Goal: Check status: Check status

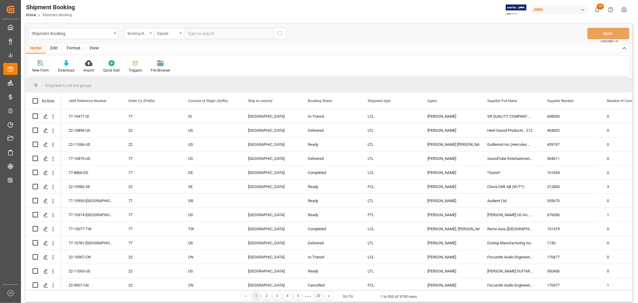
click at [150, 34] on div "Booking Number" at bounding box center [139, 33] width 30 height 11
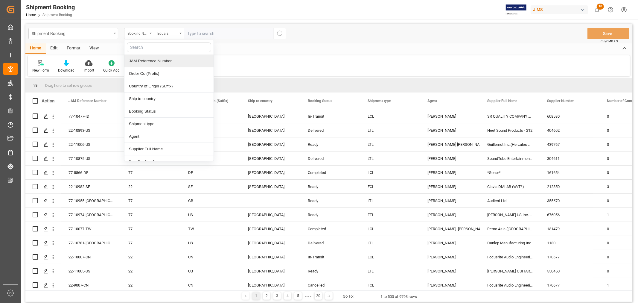
click at [140, 59] on div "JAM Reference Number" at bounding box center [168, 61] width 89 height 13
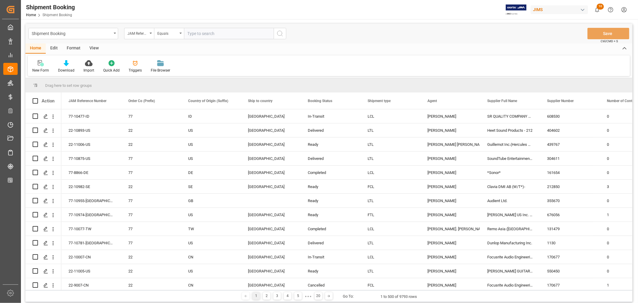
click at [190, 34] on input "text" at bounding box center [229, 33] width 90 height 11
paste input "22-9700-DE"
type input "22-9700-DE"
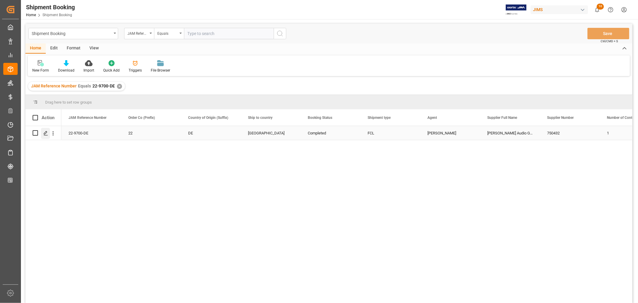
click at [47, 131] on icon "Press SPACE to select this row." at bounding box center [45, 133] width 5 height 5
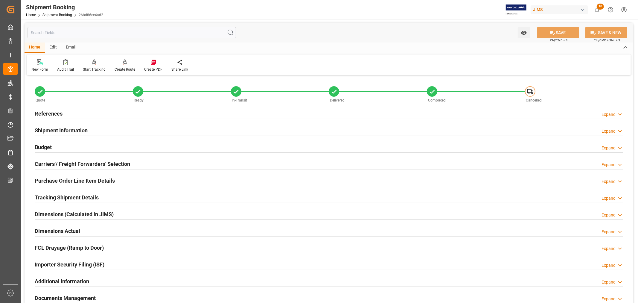
click at [87, 294] on h2 "Documents Management" at bounding box center [65, 298] width 61 height 8
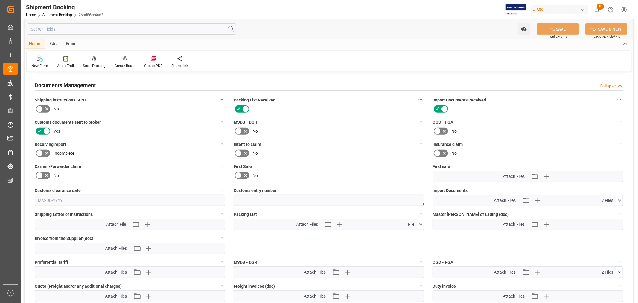
scroll to position [232, 0]
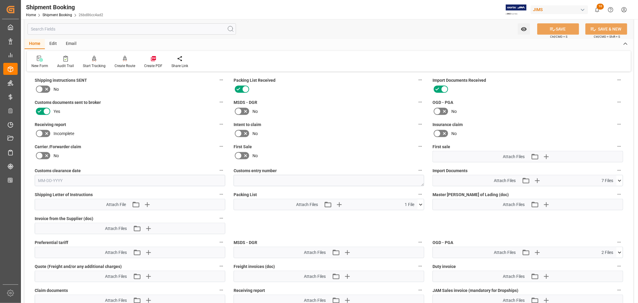
click at [620, 180] on icon at bounding box center [619, 180] width 6 height 6
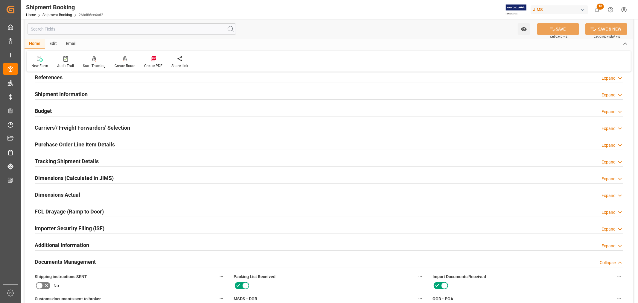
scroll to position [33, 0]
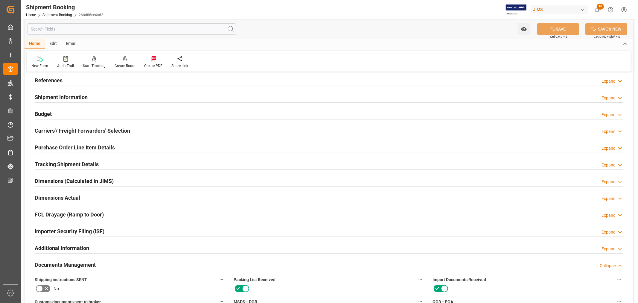
click at [82, 95] on h2 "Shipment Information" at bounding box center [61, 97] width 53 height 8
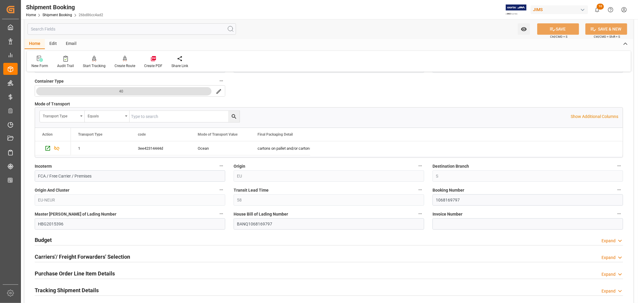
scroll to position [166, 0]
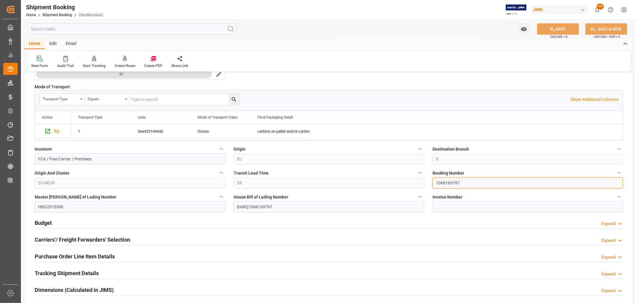
click at [447, 182] on input "1068169797" at bounding box center [527, 182] width 191 height 11
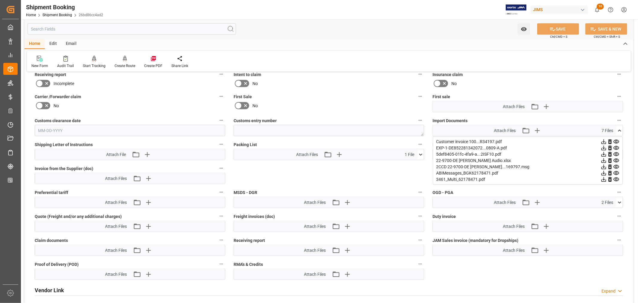
scroll to position [531, 0]
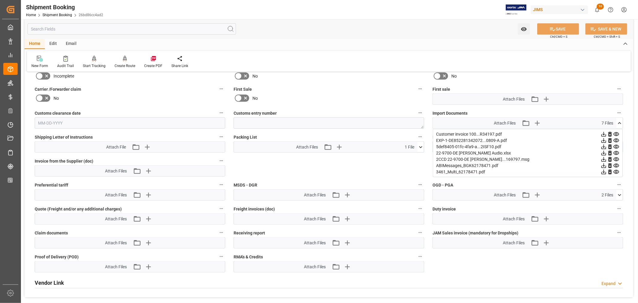
click at [613, 139] on icon at bounding box center [616, 140] width 6 height 4
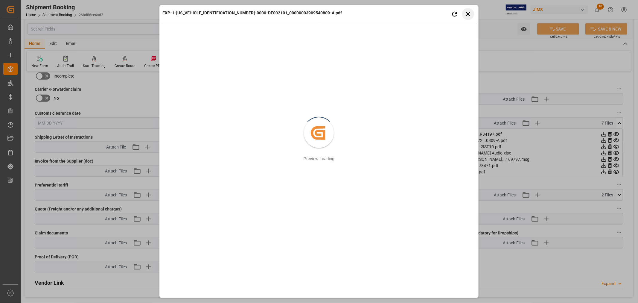
click at [472, 13] on button "Close preview" at bounding box center [468, 14] width 12 height 12
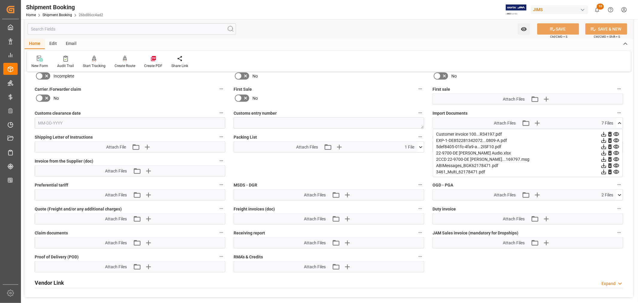
click at [618, 122] on icon at bounding box center [619, 123] width 3 height 2
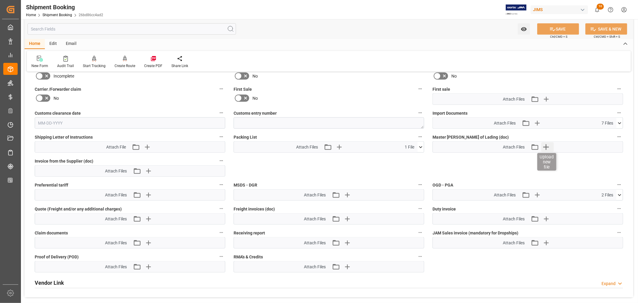
click at [548, 146] on icon "button" at bounding box center [546, 147] width 6 height 6
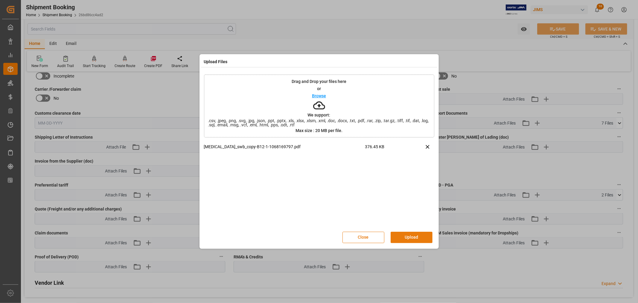
click at [412, 235] on button "Upload" at bounding box center [412, 236] width 42 height 11
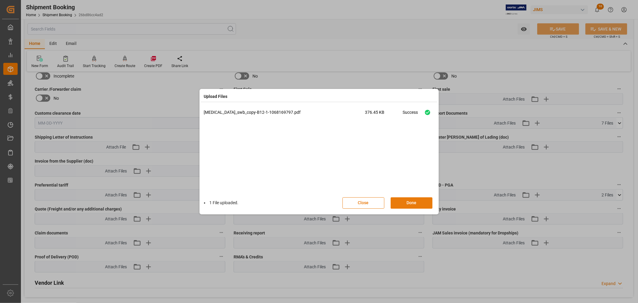
click at [407, 202] on button "Done" at bounding box center [412, 202] width 42 height 11
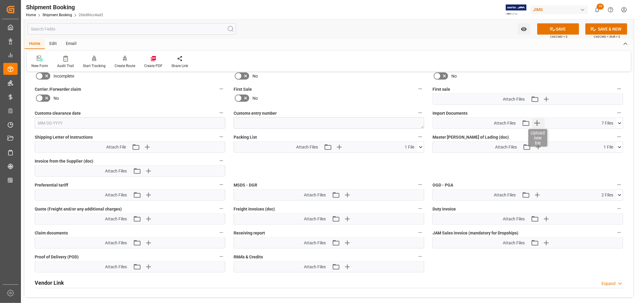
click at [537, 121] on icon "button" at bounding box center [537, 123] width 10 height 10
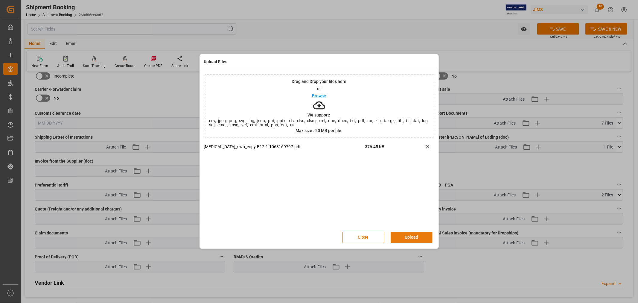
click at [412, 234] on button "Upload" at bounding box center [412, 236] width 42 height 11
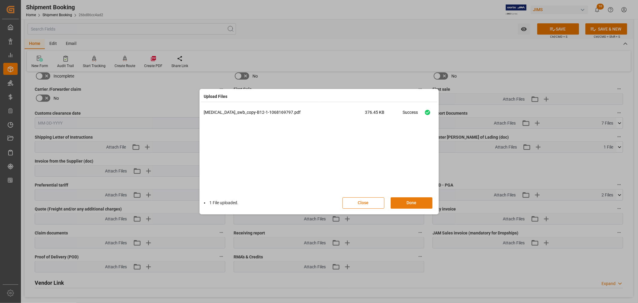
click at [412, 202] on button "Done" at bounding box center [412, 202] width 42 height 11
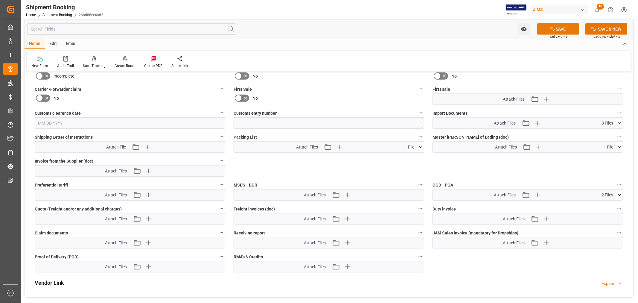
click at [557, 28] on button "SAVE" at bounding box center [558, 28] width 42 height 11
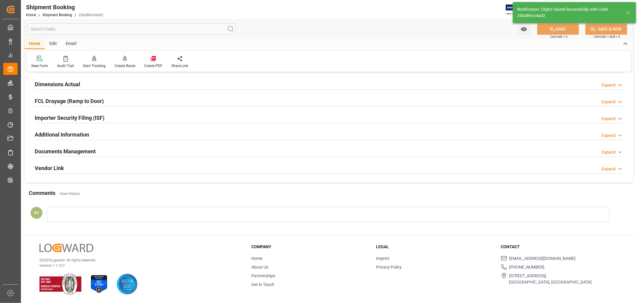
scroll to position [33, 0]
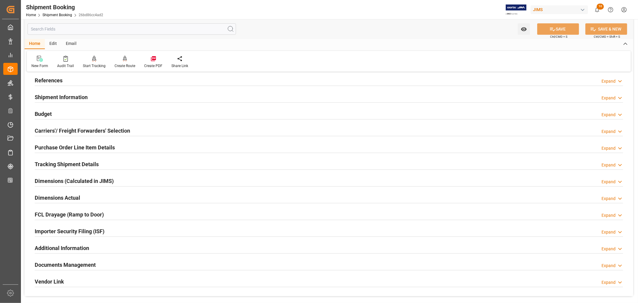
click at [48, 115] on h2 "Budget" at bounding box center [43, 114] width 17 height 8
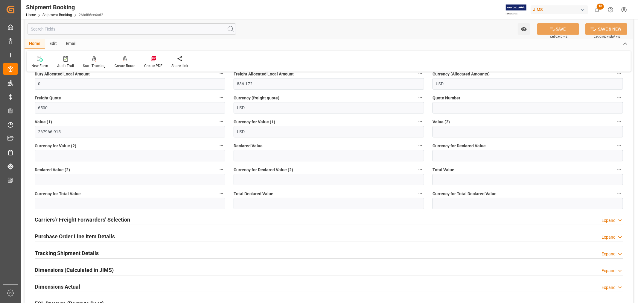
scroll to position [77, 0]
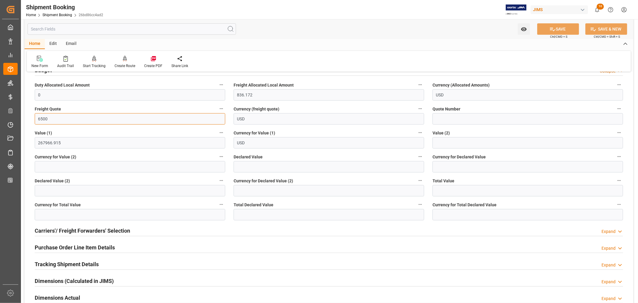
drag, startPoint x: 53, startPoint y: 118, endPoint x: 34, endPoint y: 115, distance: 18.8
click at [35, 115] on input "6500" at bounding box center [130, 118] width 191 height 11
type input "5500"
click at [556, 29] on button "SAVE" at bounding box center [558, 28] width 42 height 11
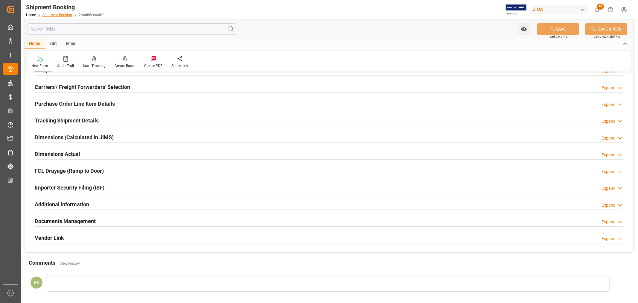
click at [62, 15] on link "Shipment Booking" at bounding box center [57, 15] width 30 height 4
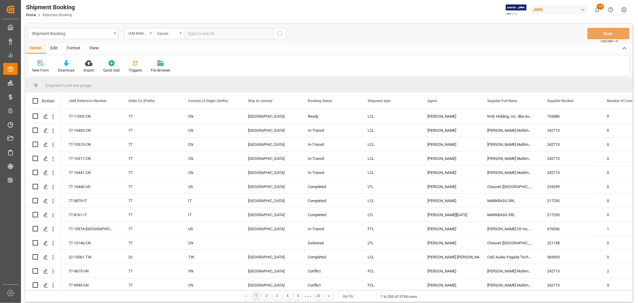
paste input "22-10267-JP"
type input "22-10267-JP"
click at [280, 34] on icon "search button" at bounding box center [279, 33] width 7 height 7
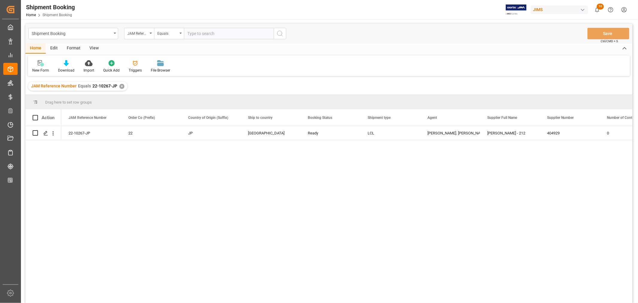
click at [122, 86] on div "✕" at bounding box center [121, 86] width 5 height 5
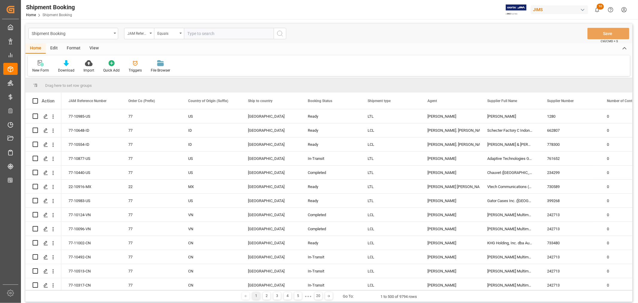
click at [192, 34] on input "text" at bounding box center [229, 33] width 90 height 11
type input "22-10267-jp"
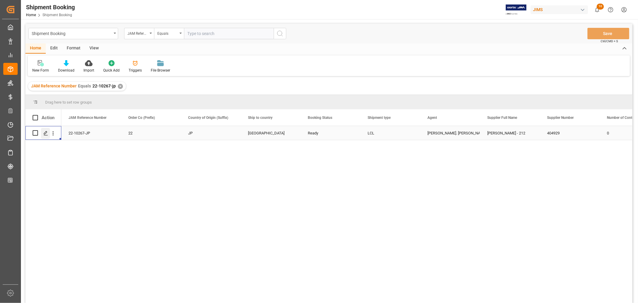
click at [47, 132] on polygon "Press SPACE to select this row." at bounding box center [45, 132] width 3 height 3
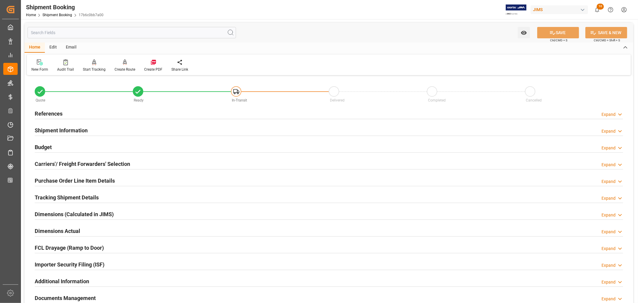
click at [54, 111] on h2 "References" at bounding box center [49, 113] width 28 height 8
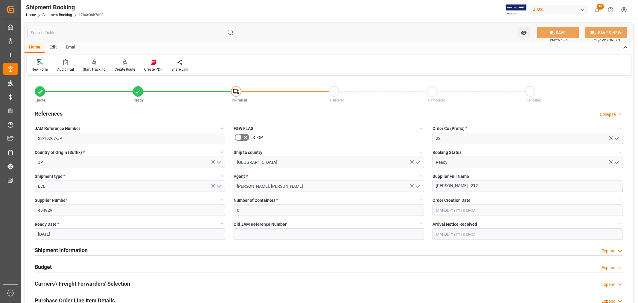
click at [54, 111] on h2 "References" at bounding box center [49, 113] width 28 height 8
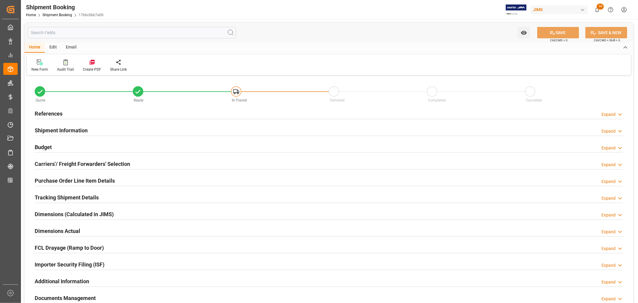
type input "0"
type input "[DATE]"
click at [48, 111] on h2 "References" at bounding box center [49, 113] width 28 height 8
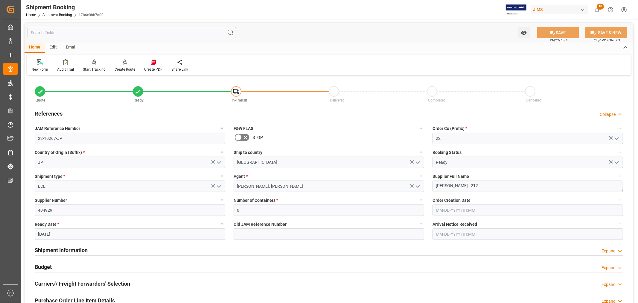
click at [616, 161] on icon "open menu" at bounding box center [616, 162] width 7 height 7
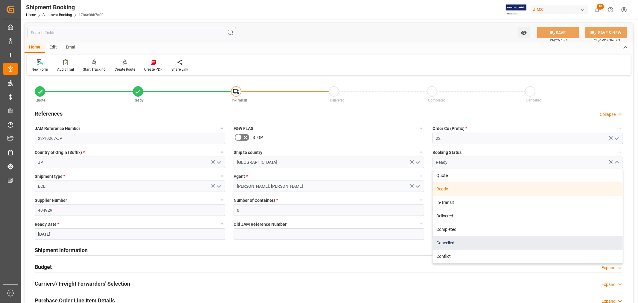
click at [443, 241] on div "Cancelled" at bounding box center [528, 242] width 190 height 13
type input "Cancelled"
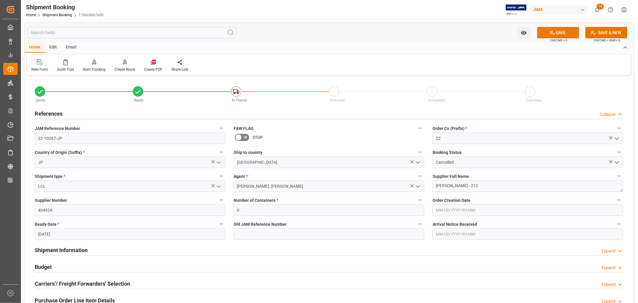
click at [558, 32] on button "SAVE" at bounding box center [558, 32] width 42 height 11
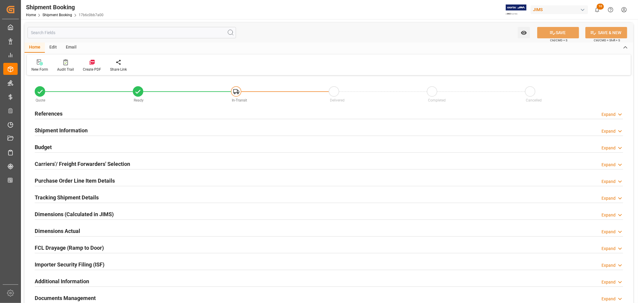
type input "0"
type input "[DATE]"
click at [47, 111] on h2 "References" at bounding box center [49, 113] width 28 height 8
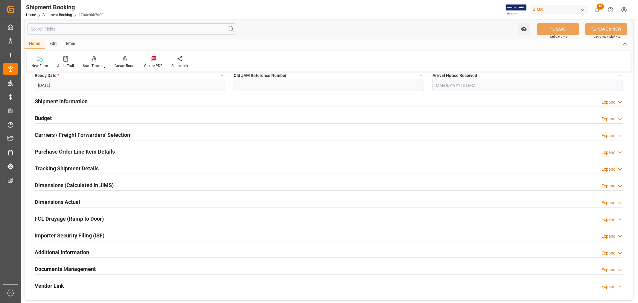
scroll to position [133, 0]
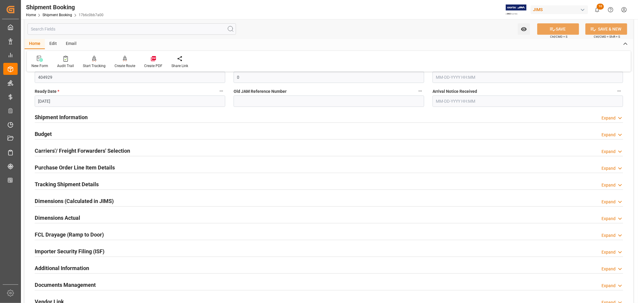
click at [50, 181] on h2 "Tracking Shipment Details" at bounding box center [67, 184] width 64 height 8
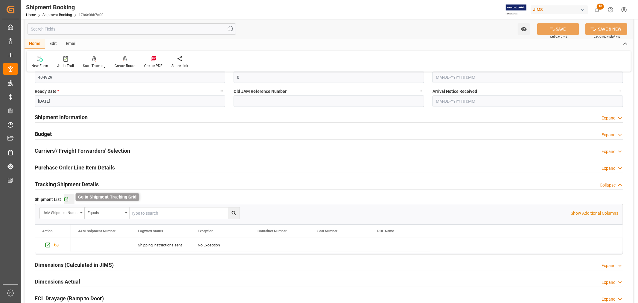
click at [66, 198] on icon "button" at bounding box center [66, 199] width 4 height 4
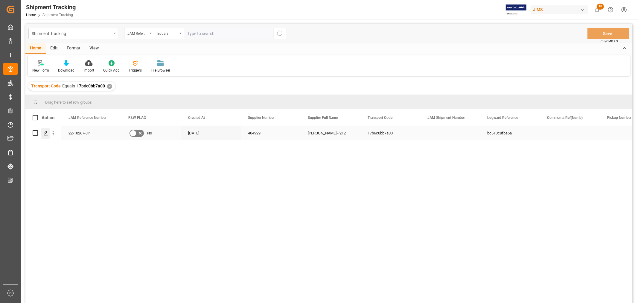
click at [47, 132] on icon "Press SPACE to select this row." at bounding box center [45, 133] width 5 height 5
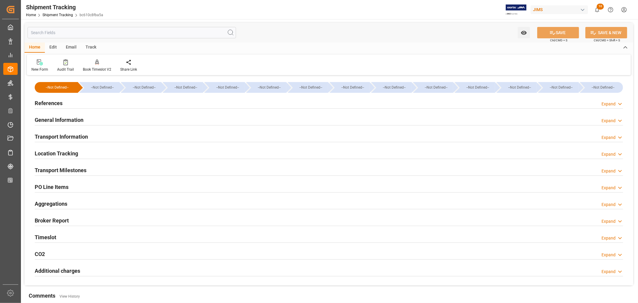
click at [43, 100] on h2 "References" at bounding box center [49, 103] width 28 height 8
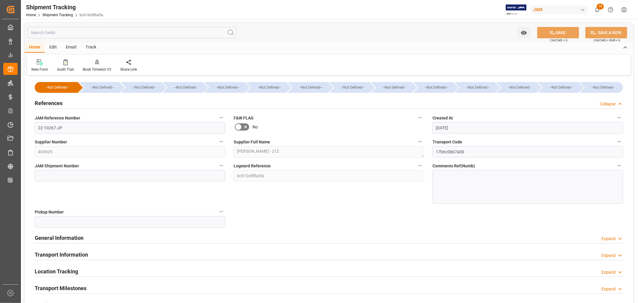
click at [43, 100] on h2 "References" at bounding box center [49, 103] width 28 height 8
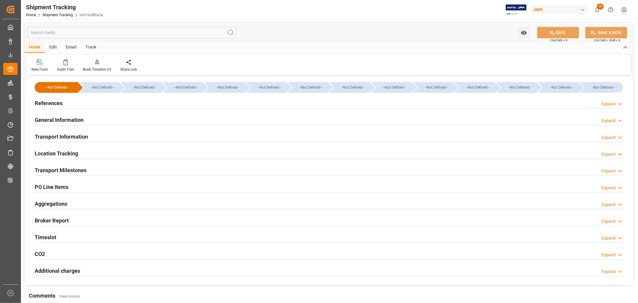
click at [58, 119] on h2 "General Information" at bounding box center [59, 120] width 49 height 8
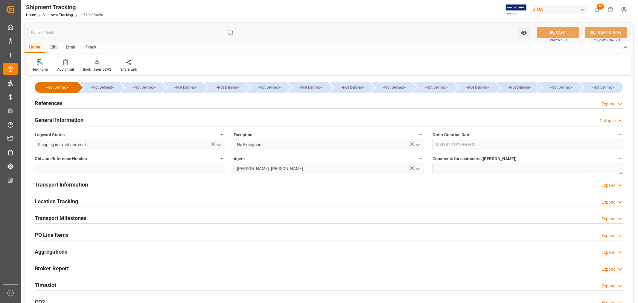
click at [220, 145] on icon "open menu" at bounding box center [218, 144] width 7 height 7
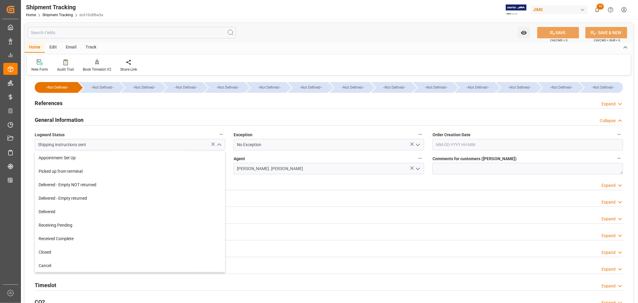
scroll to position [95, 0]
click at [85, 264] on div "Cancel" at bounding box center [130, 264] width 190 height 13
type input "Cancel"
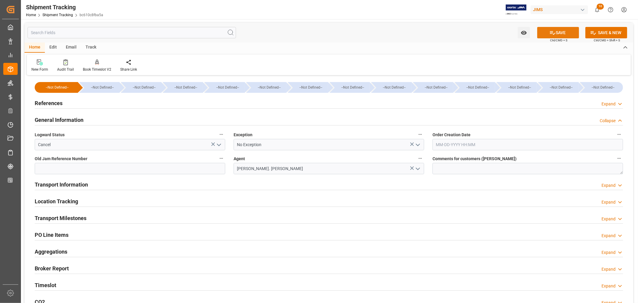
click at [554, 36] on button "SAVE" at bounding box center [558, 32] width 42 height 11
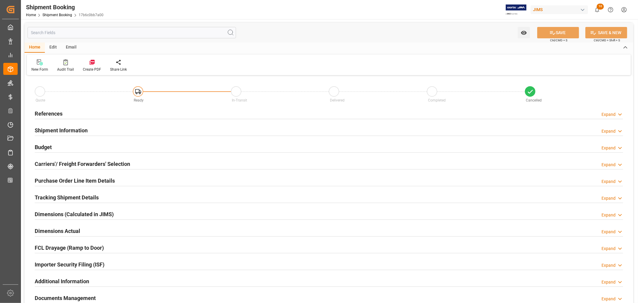
type input "0"
type input "09-09-2025"
click at [72, 109] on div "References Expand" at bounding box center [329, 112] width 588 height 11
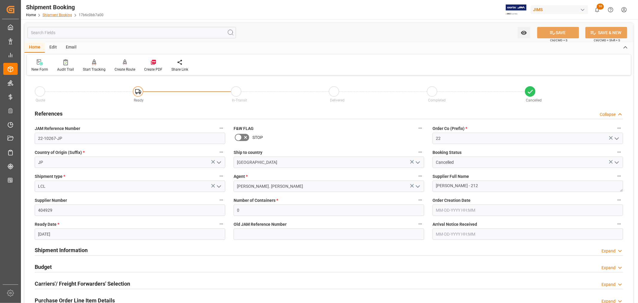
click at [64, 16] on link "Shipment Booking" at bounding box center [57, 15] width 30 height 4
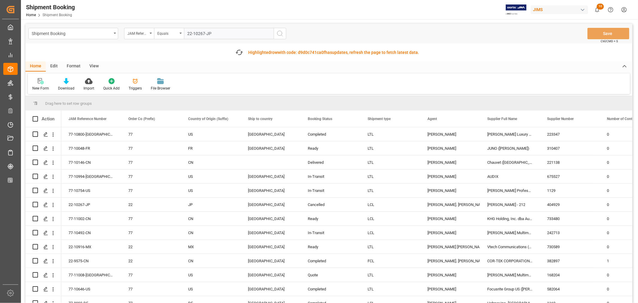
type input "22-10267-JP"
click at [280, 34] on icon "search button" at bounding box center [279, 33] width 7 height 7
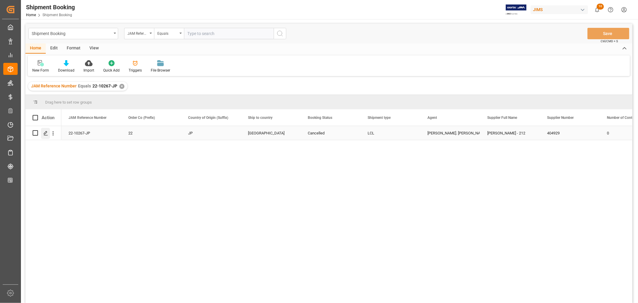
click at [44, 132] on icon "Press SPACE to select this row." at bounding box center [45, 133] width 5 height 5
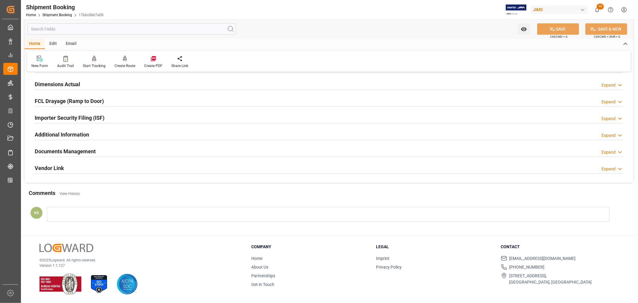
scroll to position [147, 0]
click at [52, 210] on div at bounding box center [328, 214] width 563 height 15
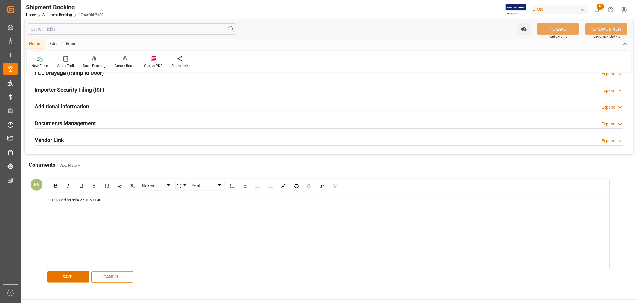
scroll to position [213, 0]
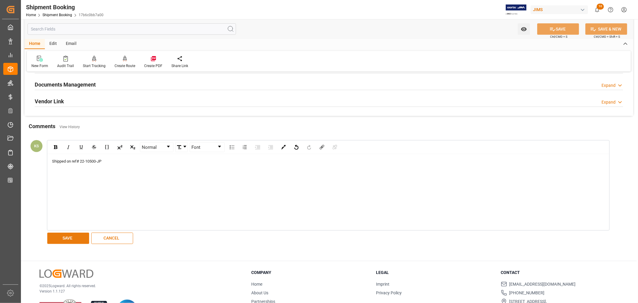
click at [73, 237] on button "SAVE" at bounding box center [68, 237] width 42 height 11
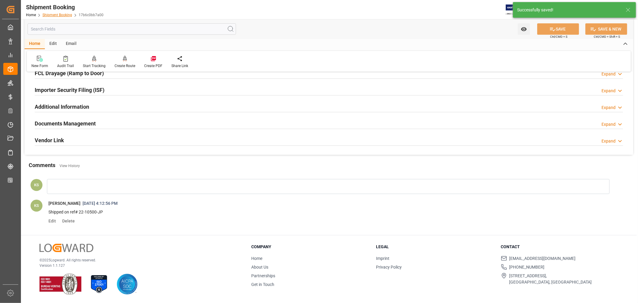
click at [59, 15] on link "Shipment Booking" at bounding box center [57, 15] width 30 height 4
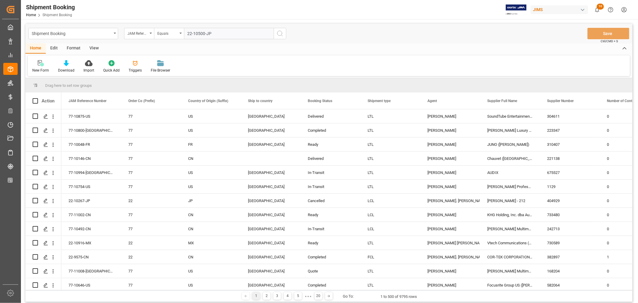
type input "22-10500-JP"
click at [279, 32] on icon "search button" at bounding box center [279, 33] width 7 height 7
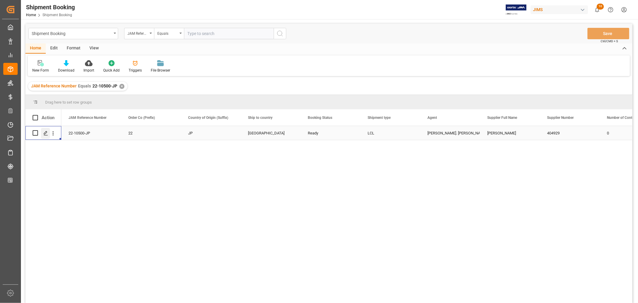
click at [45, 134] on icon "Press SPACE to select this row." at bounding box center [45, 133] width 5 height 5
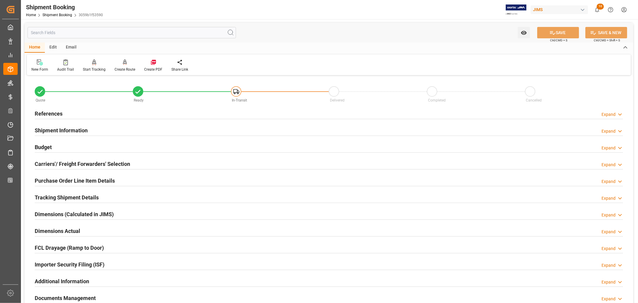
click at [49, 181] on h2 "Purchase Order Line Item Details" at bounding box center [75, 180] width 80 height 8
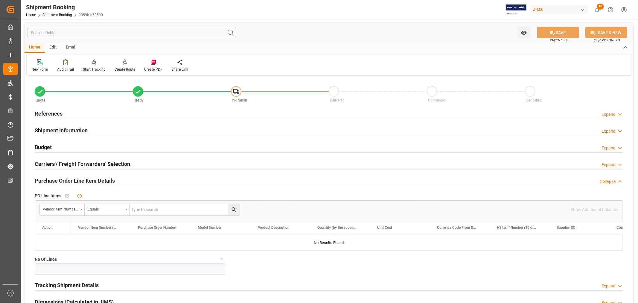
click at [49, 181] on h2 "Purchase Order Line Item Details" at bounding box center [75, 180] width 80 height 8
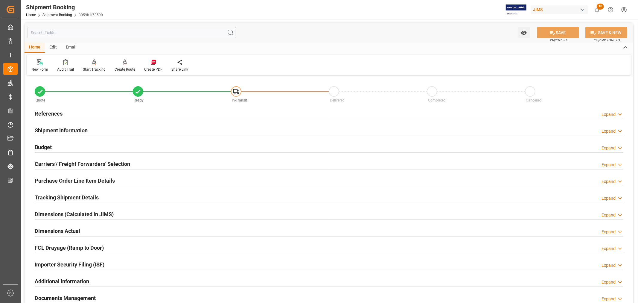
click at [53, 113] on h2 "References" at bounding box center [49, 113] width 28 height 8
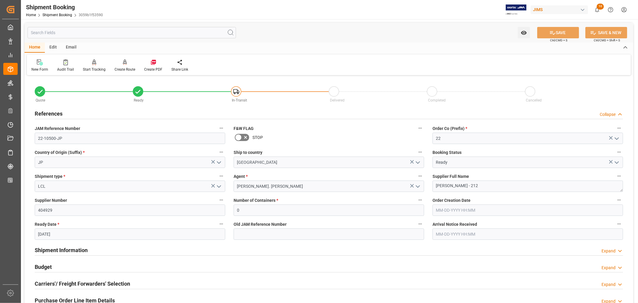
click at [53, 113] on h2 "References" at bounding box center [49, 113] width 28 height 8
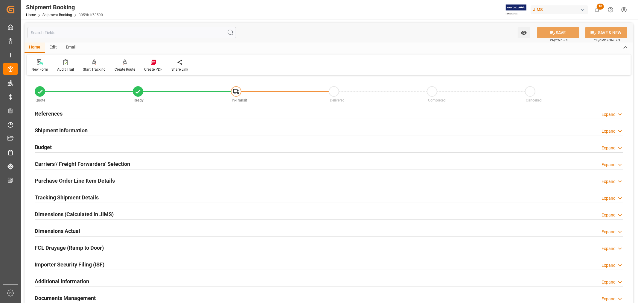
click at [53, 178] on h2 "Purchase Order Line Item Details" at bounding box center [75, 180] width 80 height 8
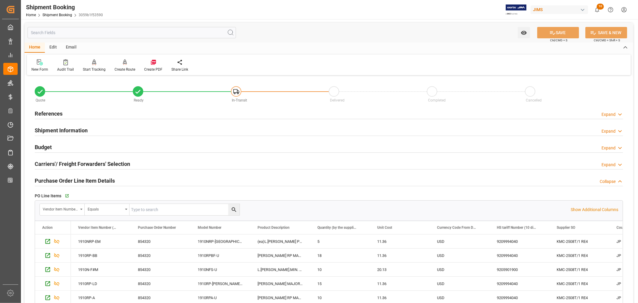
click at [100, 179] on h2 "Purchase Order Line Item Details" at bounding box center [75, 180] width 80 height 8
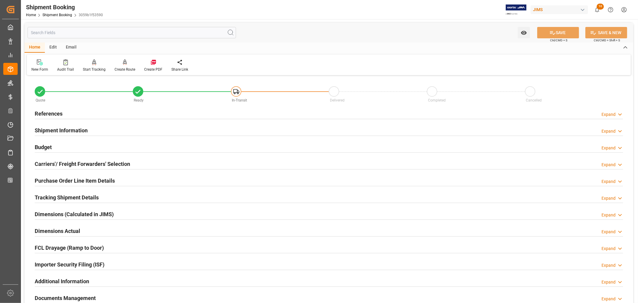
click at [97, 179] on h2 "Purchase Order Line Item Details" at bounding box center [75, 180] width 80 height 8
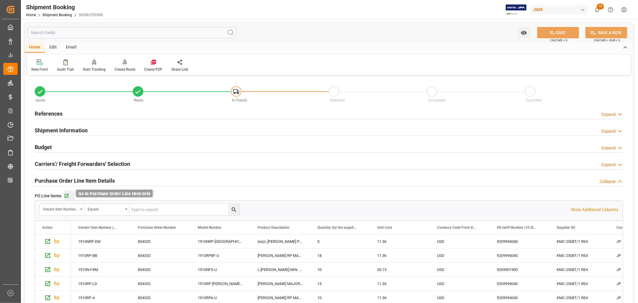
click at [66, 193] on icon "button" at bounding box center [66, 195] width 5 height 5
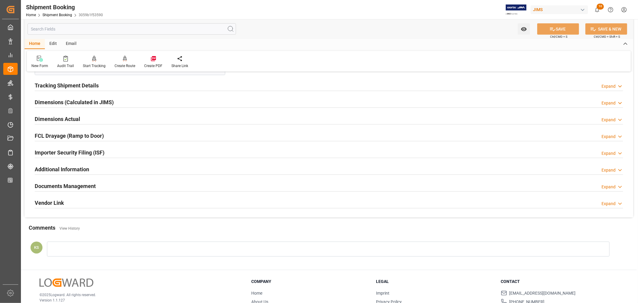
scroll to position [332, 0]
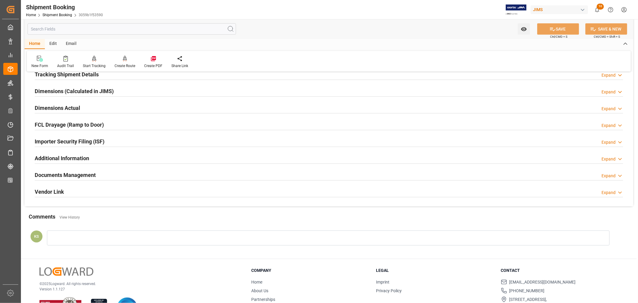
click at [112, 143] on div "Importer Security Filing (ISF) Expand" at bounding box center [329, 140] width 588 height 11
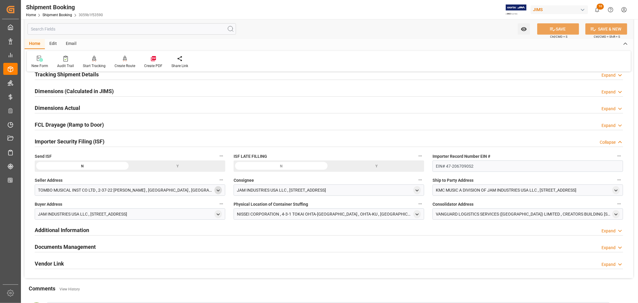
click at [217, 190] on polyline "open menu" at bounding box center [218, 190] width 3 height 1
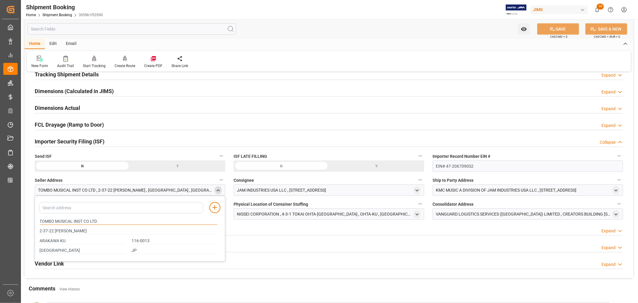
drag, startPoint x: 97, startPoint y: 221, endPoint x: 40, endPoint y: 221, distance: 56.8
click at [40, 221] on input "TOMBO MUSICAL INST CO LTD" at bounding box center [129, 221] width 178 height 7
drag, startPoint x: 82, startPoint y: 230, endPoint x: 40, endPoint y: 231, distance: 41.9
click at [40, 231] on input "2-37-22 [PERSON_NAME]" at bounding box center [129, 231] width 178 height 7
drag, startPoint x: 65, startPoint y: 241, endPoint x: 38, endPoint y: 239, distance: 27.0
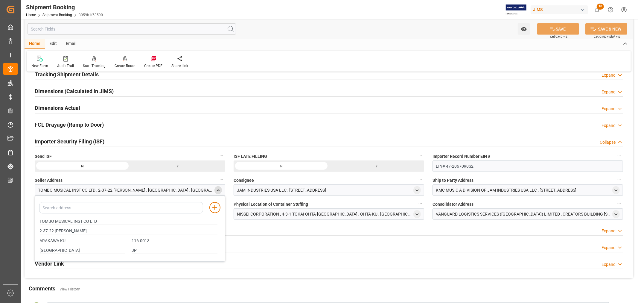
click at [38, 239] on div "ARAKAWA KU" at bounding box center [82, 241] width 92 height 10
drag, startPoint x: 150, startPoint y: 241, endPoint x: 132, endPoint y: 241, distance: 17.9
click at [132, 241] on input "116-0013" at bounding box center [175, 240] width 86 height 7
drag, startPoint x: 138, startPoint y: 251, endPoint x: 131, endPoint y: 251, distance: 6.9
click at [131, 251] on div "JP" at bounding box center [175, 251] width 92 height 10
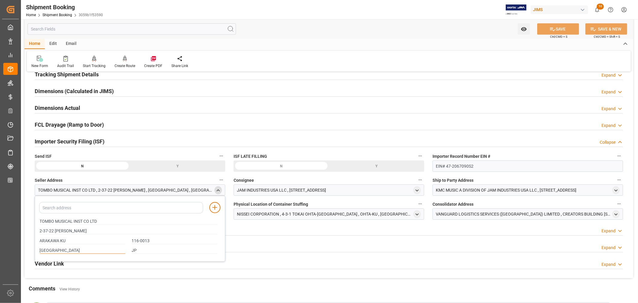
drag, startPoint x: 53, startPoint y: 250, endPoint x: 38, endPoint y: 250, distance: 15.0
click at [38, 250] on div "TOKYO" at bounding box center [82, 251] width 92 height 10
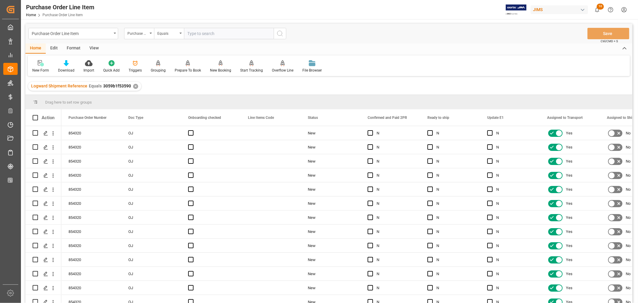
click at [94, 47] on div "View" at bounding box center [94, 48] width 18 height 10
click at [39, 67] on div "Default" at bounding box center [38, 66] width 21 height 13
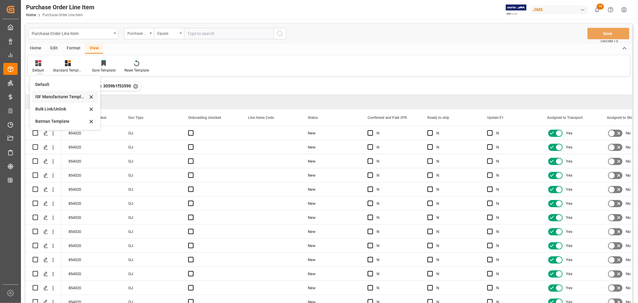
click at [48, 97] on div "ISF Manufacturer Template" at bounding box center [61, 97] width 52 height 6
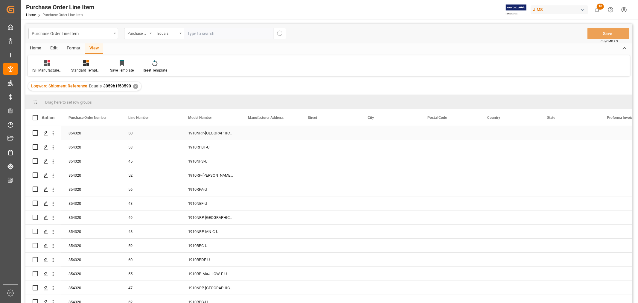
click at [252, 133] on div "Press SPACE to select this row." at bounding box center [271, 133] width 60 height 14
click at [251, 132] on div "Press SPACE to select this row." at bounding box center [271, 133] width 60 height 14
click at [250, 132] on div "Press SPACE to select this row." at bounding box center [271, 133] width 60 height 14
click at [248, 137] on input "Press SPACE to select this row." at bounding box center [271, 136] width 50 height 11
paste input "TOMBO MUSICAL INST CO LTD"
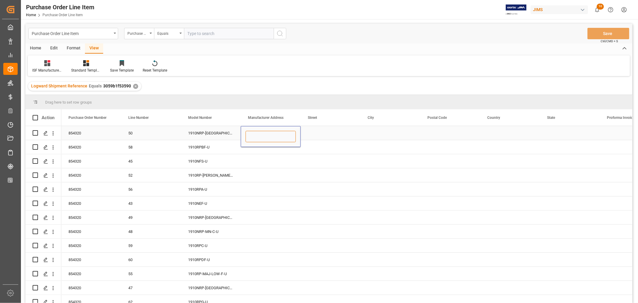
type input "TOMBO MUSICAL INST CO LTD"
click at [313, 131] on div "Press SPACE to select this row." at bounding box center [331, 133] width 60 height 14
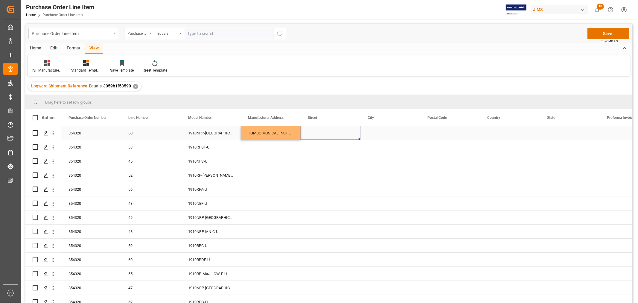
click at [311, 132] on div "Press SPACE to select this row." at bounding box center [331, 133] width 60 height 14
click at [309, 135] on input "Press SPACE to select this row." at bounding box center [330, 136] width 50 height 11
paste input "2-37-22 [PERSON_NAME]"
type input "2-37-22 [PERSON_NAME]"
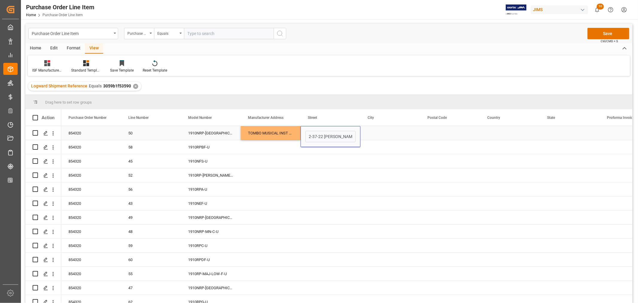
click at [377, 135] on div "Press SPACE to select this row." at bounding box center [390, 133] width 60 height 14
click at [368, 133] on div "Press SPACE to select this row." at bounding box center [390, 133] width 60 height 14
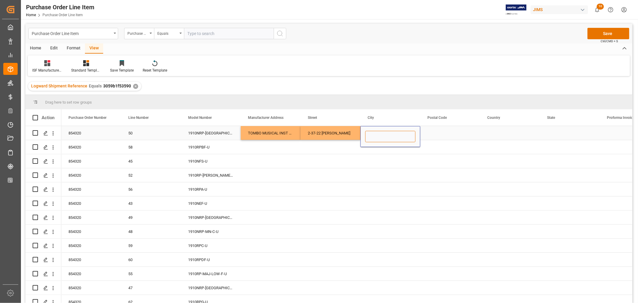
click at [368, 136] on input "Press SPACE to select this row." at bounding box center [390, 136] width 50 height 11
paste input "ARAKAWA KU"
type input "ARAKAWA KU"
click at [437, 136] on div "Press SPACE to select this row." at bounding box center [450, 133] width 60 height 14
click at [432, 129] on div "Press SPACE to select this row." at bounding box center [450, 133] width 60 height 14
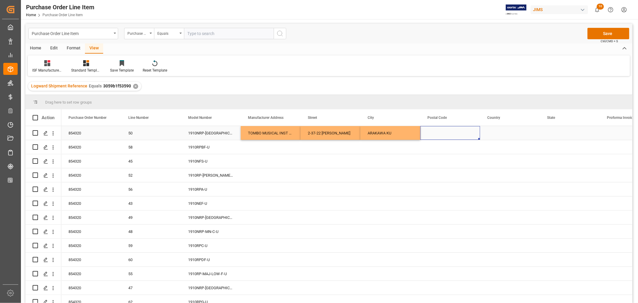
click at [432, 129] on div "Press SPACE to select this row." at bounding box center [450, 133] width 60 height 14
click at [426, 136] on input "Press SPACE to select this row." at bounding box center [450, 136] width 50 height 11
paste input "116-0013"
type input "116-0013"
click at [503, 133] on div "Press SPACE to select this row." at bounding box center [510, 133] width 60 height 14
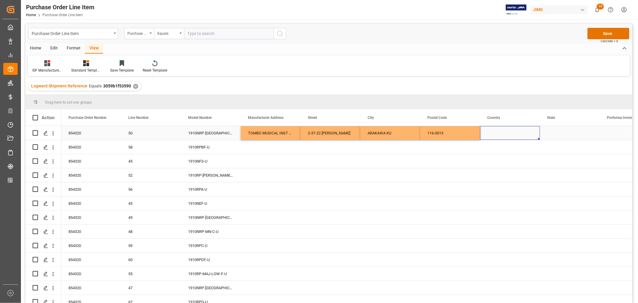
click at [493, 131] on div "Press SPACE to select this row." at bounding box center [510, 133] width 60 height 14
click at [487, 135] on input "Press SPACE to select this row." at bounding box center [510, 136] width 50 height 11
paste input "JP"
type input "JP"
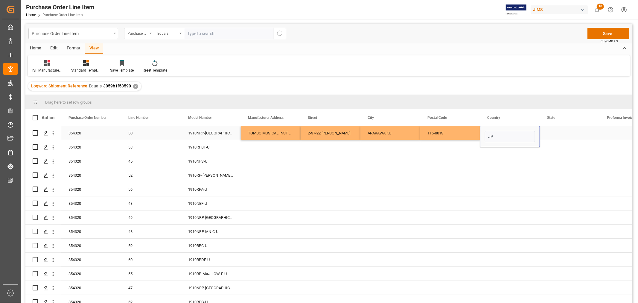
click at [557, 133] on div "Press SPACE to select this row." at bounding box center [570, 133] width 60 height 14
click at [548, 132] on div "Press SPACE to select this row." at bounding box center [570, 133] width 60 height 14
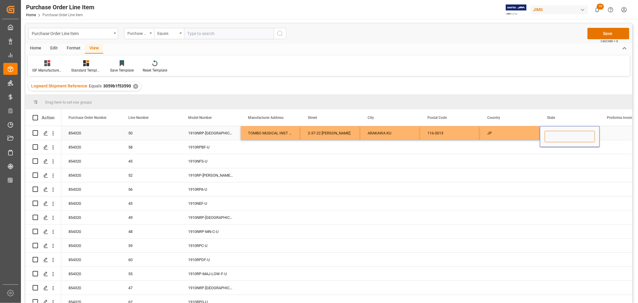
click at [548, 134] on input "Press SPACE to select this row." at bounding box center [570, 136] width 50 height 11
paste input "[GEOGRAPHIC_DATA]"
type input "[GEOGRAPHIC_DATA]"
click at [269, 132] on div "TOMBO MUSICAL INST CO LTD" at bounding box center [271, 133] width 60 height 14
drag, startPoint x: 275, startPoint y: 130, endPoint x: 568, endPoint y: 130, distance: 293.1
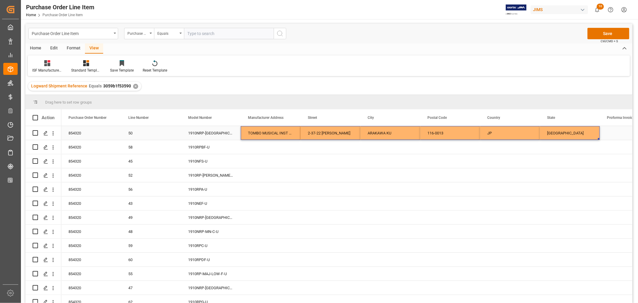
click at [568, 130] on div "854320 50 1910NRP-[GEOGRAPHIC_DATA]-E-U TOMBO MUSICAL INST CO LTD 2-37-22 NISHI…" at bounding box center [509, 133] width 897 height 14
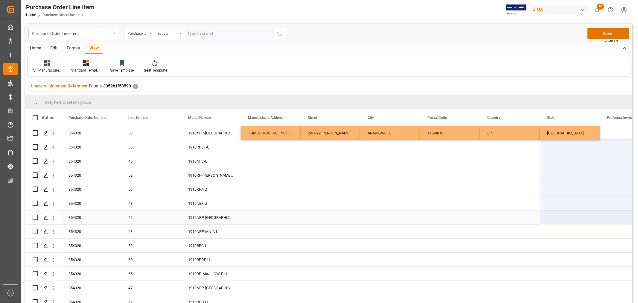
drag, startPoint x: 599, startPoint y: 139, endPoint x: 592, endPoint y: 222, distance: 83.2
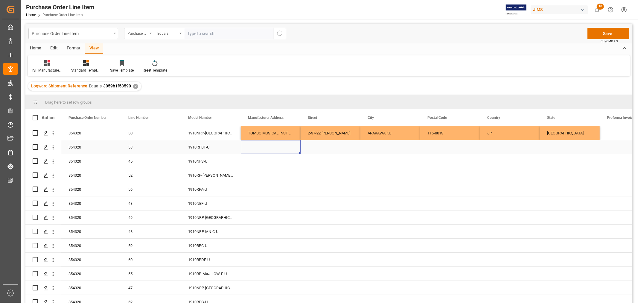
drag, startPoint x: 296, startPoint y: 150, endPoint x: 282, endPoint y: 153, distance: 14.8
click at [295, 150] on div "Press SPACE to select this row." at bounding box center [271, 147] width 60 height 14
click at [273, 133] on div "TOMBO MUSICAL INST CO LTD" at bounding box center [271, 133] width 60 height 14
drag, startPoint x: 271, startPoint y: 129, endPoint x: 558, endPoint y: 128, distance: 287.4
click at [558, 128] on div "854320 50 1910NRP-[GEOGRAPHIC_DATA]-E-U TOMBO MUSICAL INST CO LTD 2-37-22 NISHI…" at bounding box center [509, 133] width 897 height 14
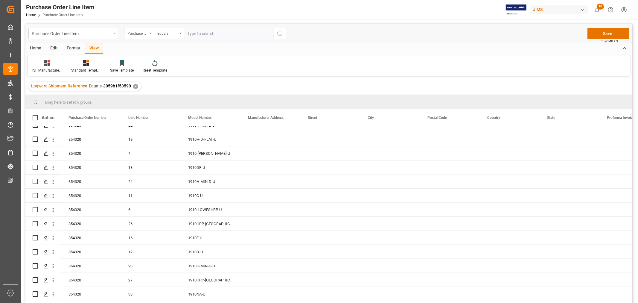
scroll to position [638, 0]
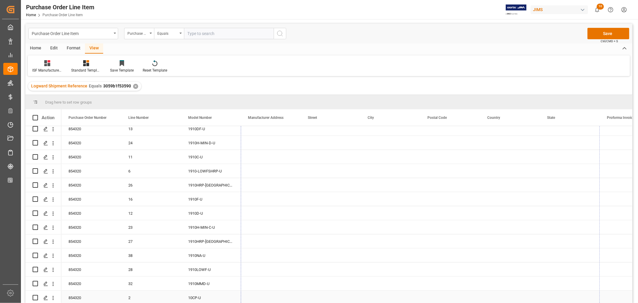
drag, startPoint x: 598, startPoint y: 139, endPoint x: 586, endPoint y: 295, distance: 157.2
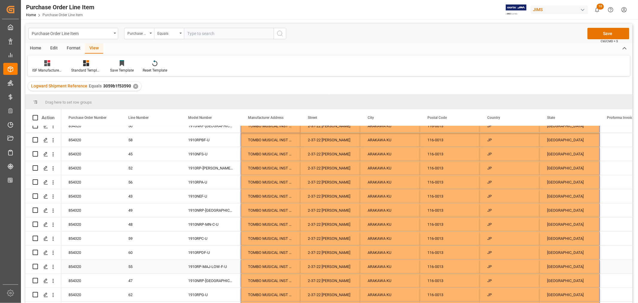
scroll to position [0, 0]
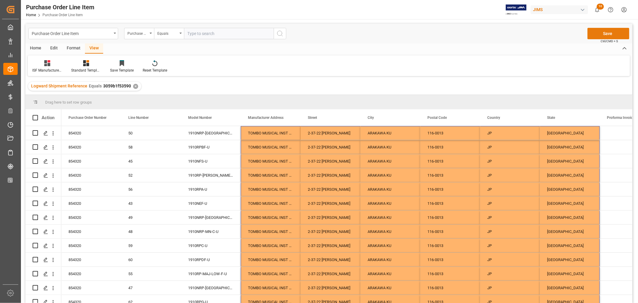
click at [607, 34] on button "Save" at bounding box center [608, 33] width 42 height 11
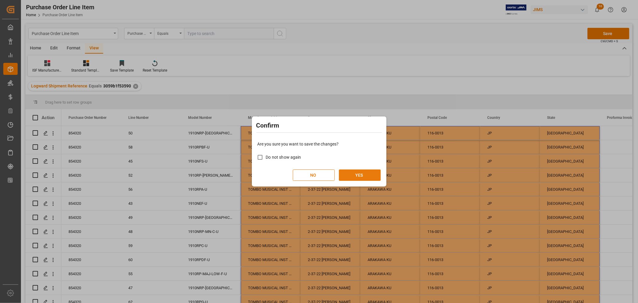
click at [365, 174] on button "YES" at bounding box center [360, 174] width 42 height 11
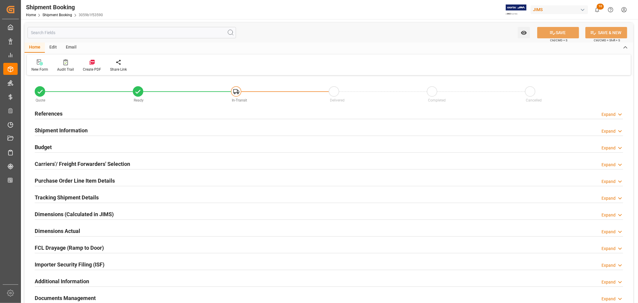
type input "56"
drag, startPoint x: 79, startPoint y: 128, endPoint x: 85, endPoint y: 129, distance: 5.8
click at [80, 127] on h2 "Shipment Information" at bounding box center [61, 130] width 53 height 8
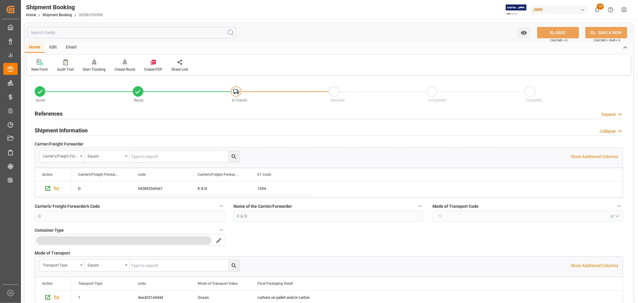
click at [77, 130] on h2 "Shipment Information" at bounding box center [61, 130] width 53 height 8
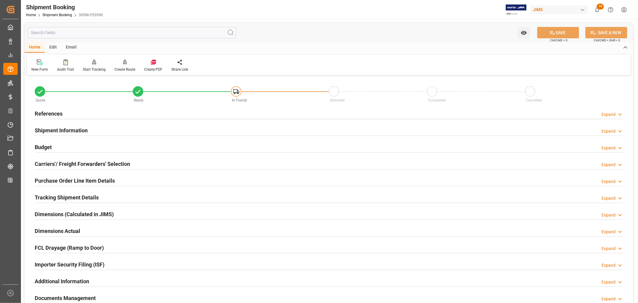
click at [74, 163] on h2 "Carriers'/ Freight Forwarders' Selection" at bounding box center [82, 164] width 95 height 8
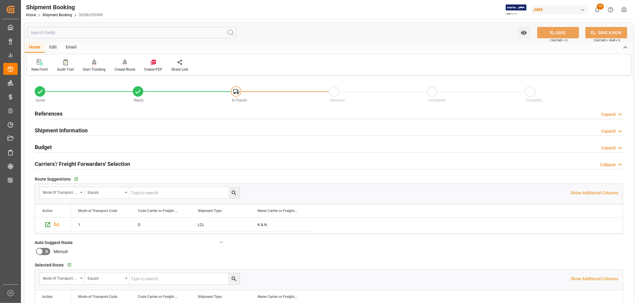
click at [84, 162] on h2 "Carriers'/ Freight Forwarders' Selection" at bounding box center [82, 164] width 95 height 8
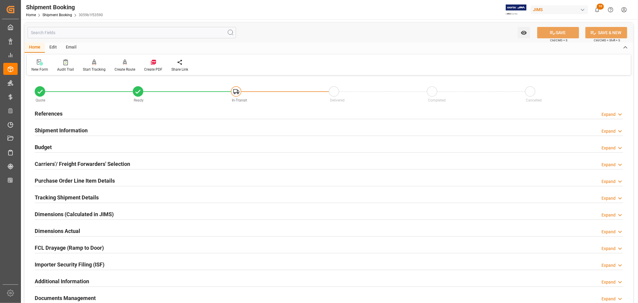
click at [87, 178] on h2 "Purchase Order Line Item Details" at bounding box center [75, 180] width 80 height 8
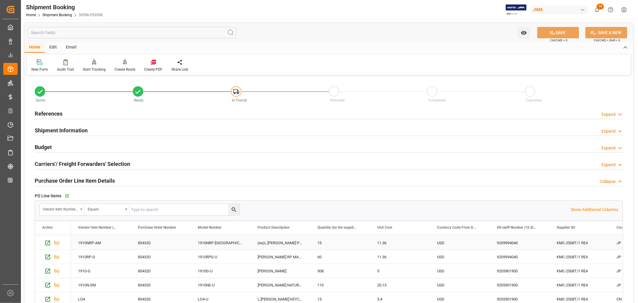
scroll to position [677, 0]
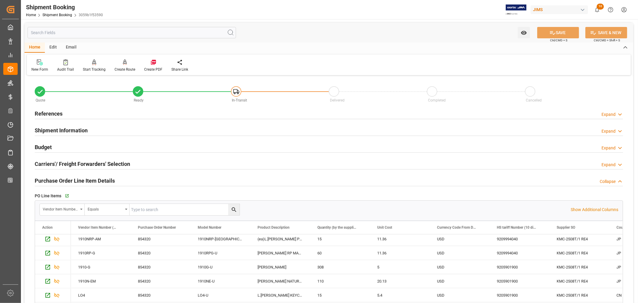
click at [103, 180] on h2 "Purchase Order Line Item Details" at bounding box center [75, 180] width 80 height 8
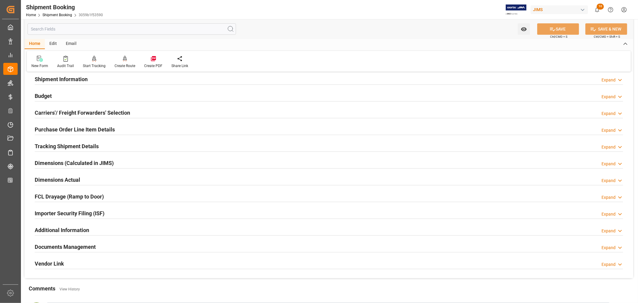
scroll to position [66, 0]
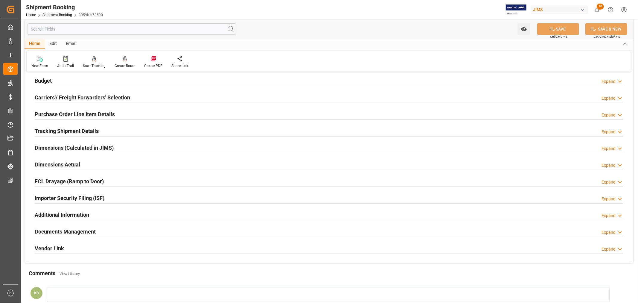
click at [129, 197] on div "Importer Security Filing (ISF) Expand" at bounding box center [329, 197] width 588 height 11
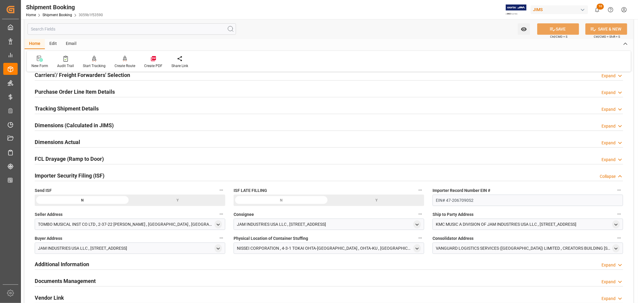
scroll to position [100, 0]
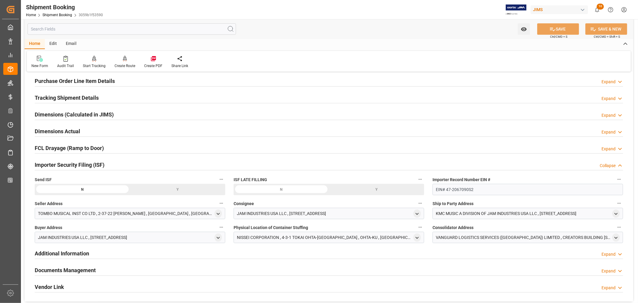
click at [173, 188] on div "Y" at bounding box center [177, 189] width 95 height 11
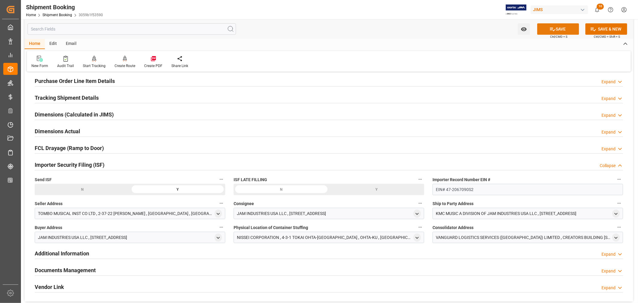
click at [556, 28] on button "SAVE" at bounding box center [558, 28] width 42 height 11
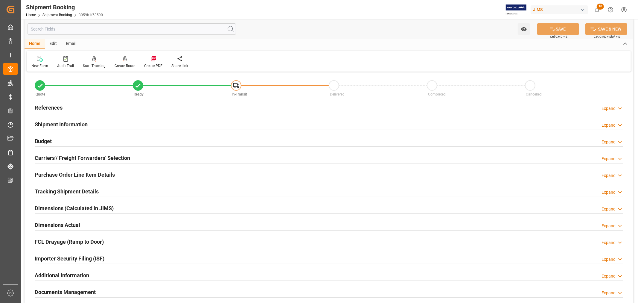
scroll to position [0, 0]
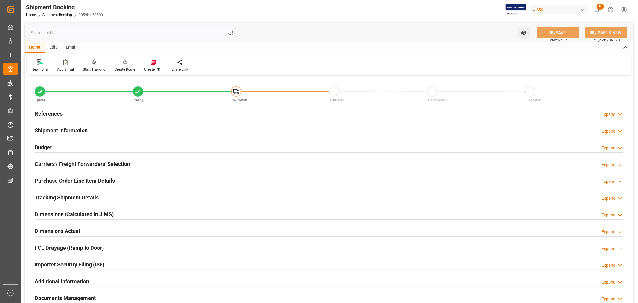
click at [126, 130] on div "Shipment Information Expand" at bounding box center [329, 129] width 588 height 11
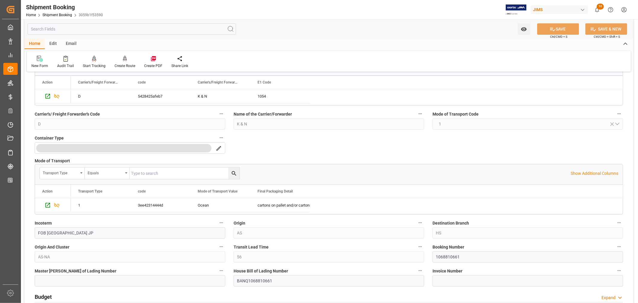
scroll to position [100, 0]
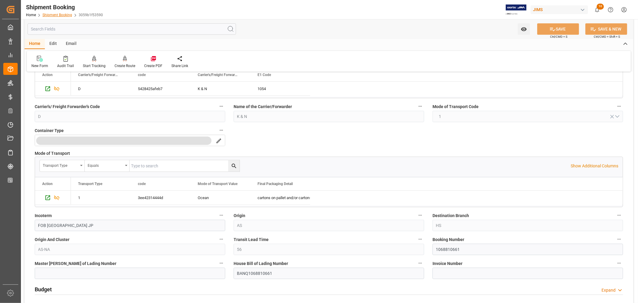
click at [48, 15] on link "Shipment Booking" at bounding box center [57, 15] width 30 height 4
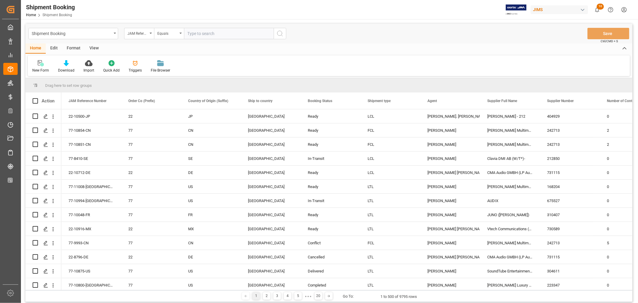
paste input "22-10752-CN"
type input "22-10752-CN"
click at [279, 33] on icon "search button" at bounding box center [279, 33] width 7 height 7
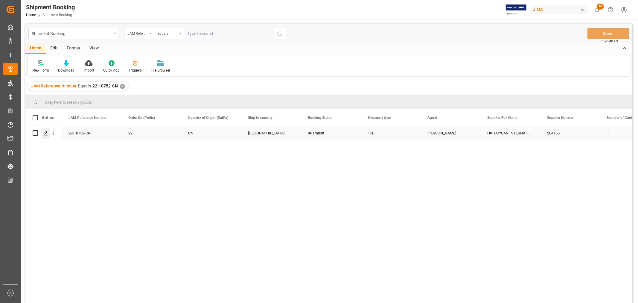
click at [47, 132] on icon "Press SPACE to select this row." at bounding box center [45, 133] width 5 height 5
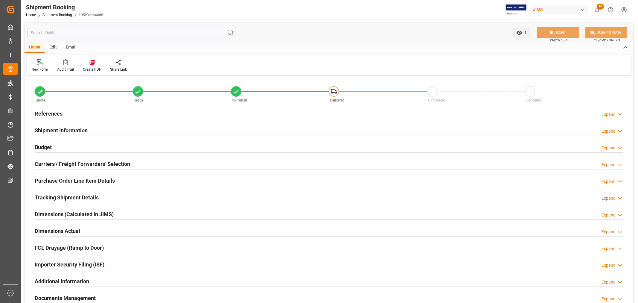
type input "-36"
click at [63, 127] on h2 "Shipment Information" at bounding box center [61, 130] width 53 height 8
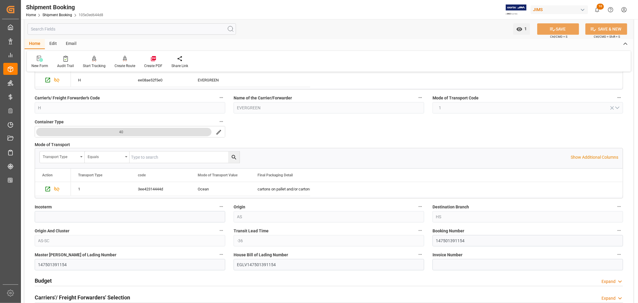
scroll to position [166, 0]
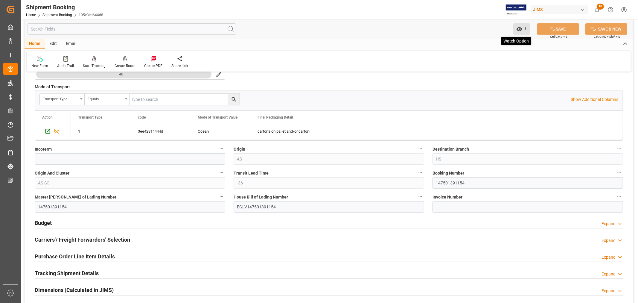
click at [521, 31] on icon "open menu" at bounding box center [519, 29] width 6 height 6
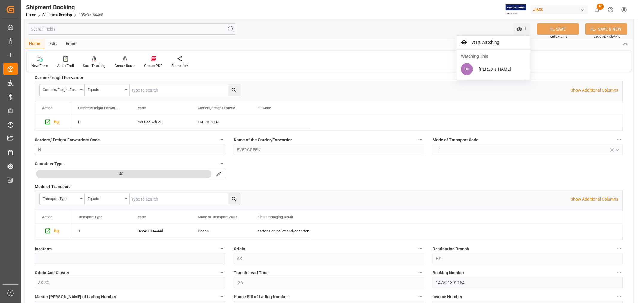
scroll to position [0, 0]
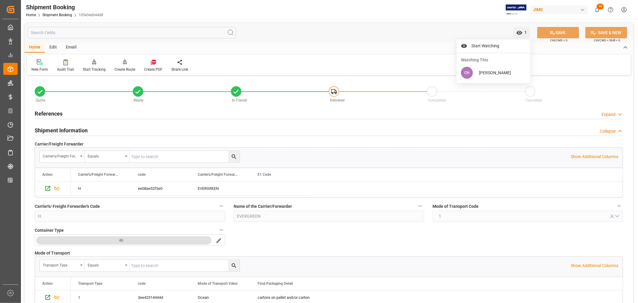
click at [78, 128] on h2 "Shipment Information" at bounding box center [61, 130] width 53 height 8
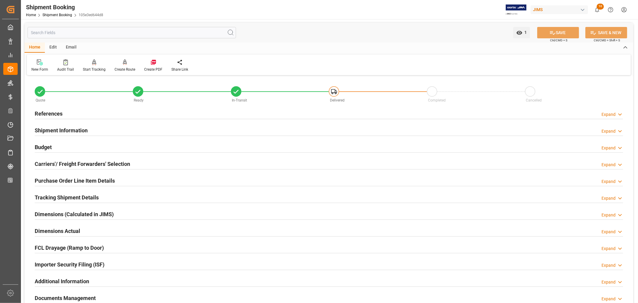
click at [67, 181] on h2 "Purchase Order Line Item Details" at bounding box center [75, 180] width 80 height 8
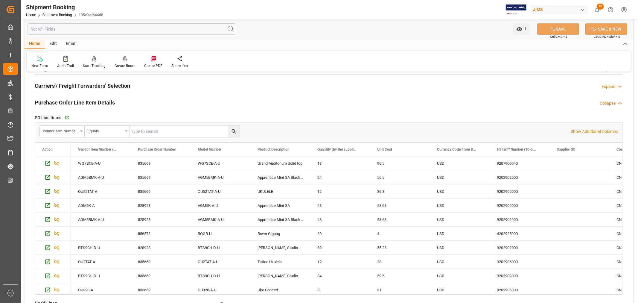
scroll to position [33, 0]
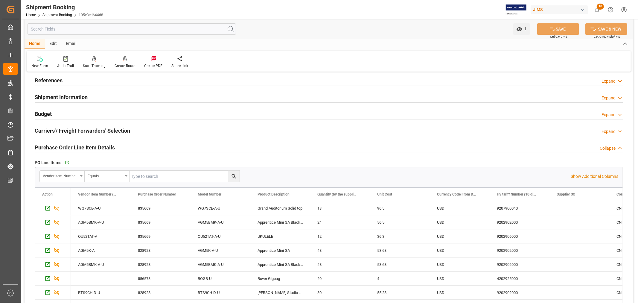
click at [72, 144] on h2 "Purchase Order Line Item Details" at bounding box center [75, 147] width 80 height 8
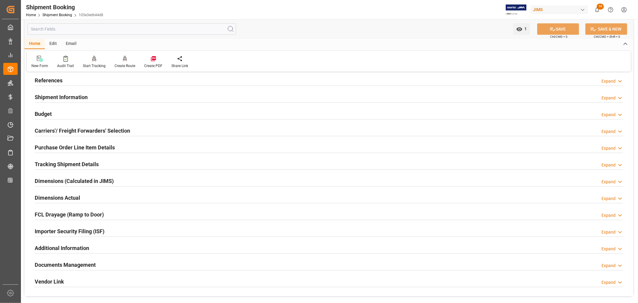
click at [117, 230] on div "Importer Security Filing (ISF) Expand" at bounding box center [329, 230] width 588 height 11
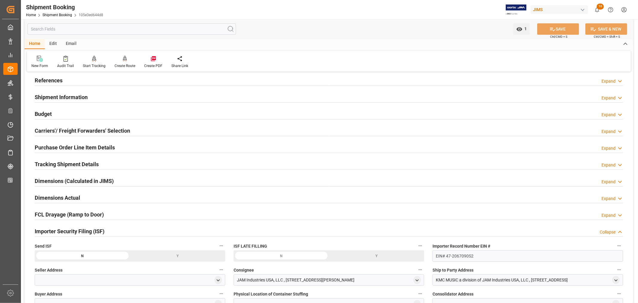
click at [118, 230] on div "Importer Security Filing (ISF) Collapse" at bounding box center [329, 230] width 588 height 11
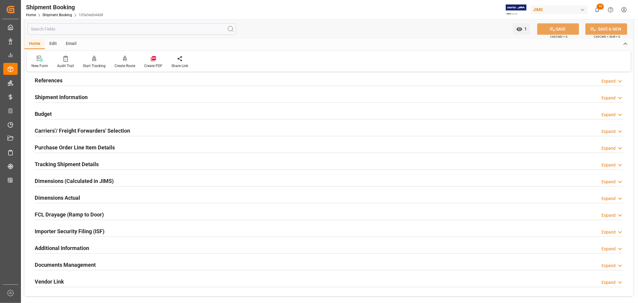
scroll to position [0, 0]
